Goal: Information Seeking & Learning: Learn about a topic

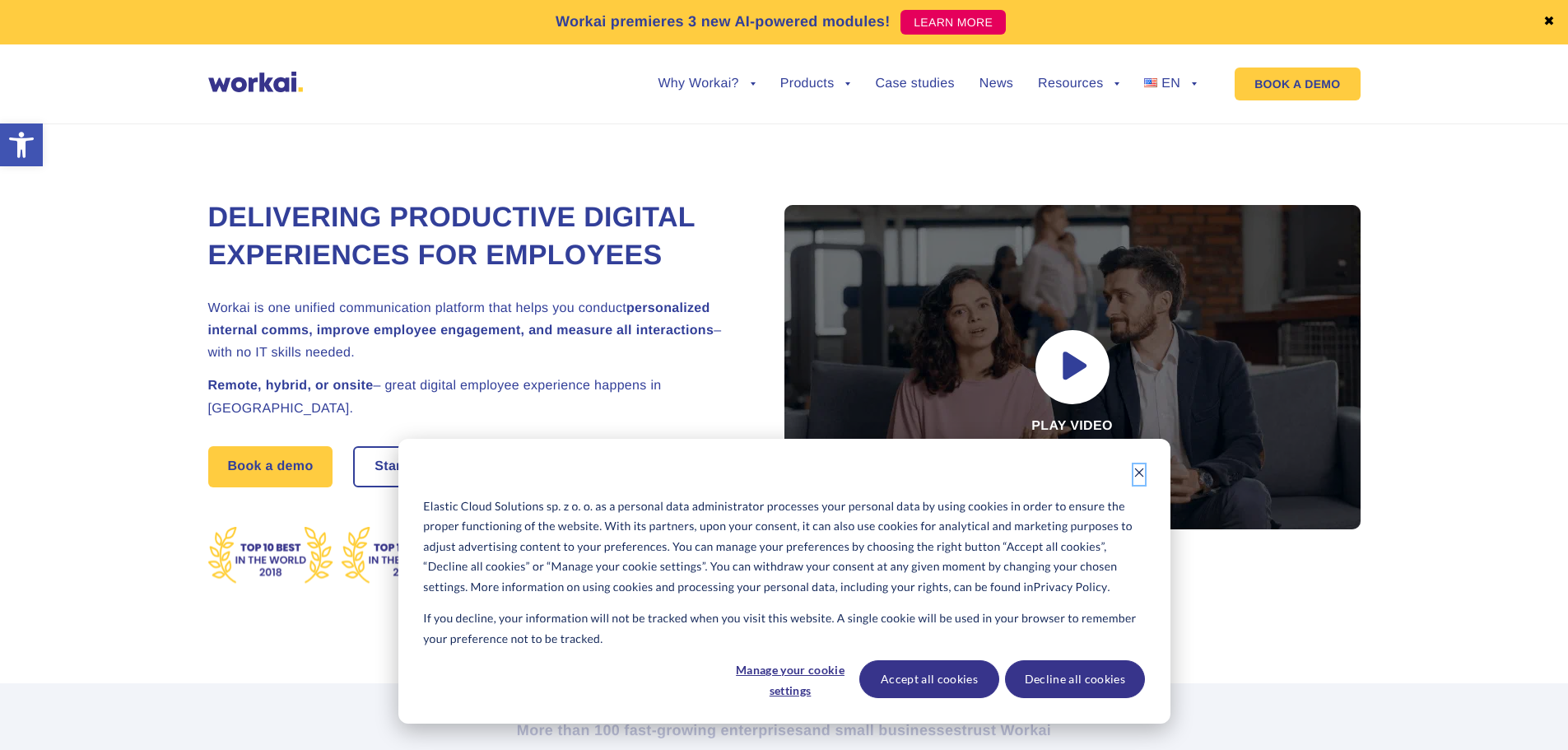
click at [1139, 466] on icon "Dismiss cookie banner" at bounding box center [1139, 472] width 11 height 11
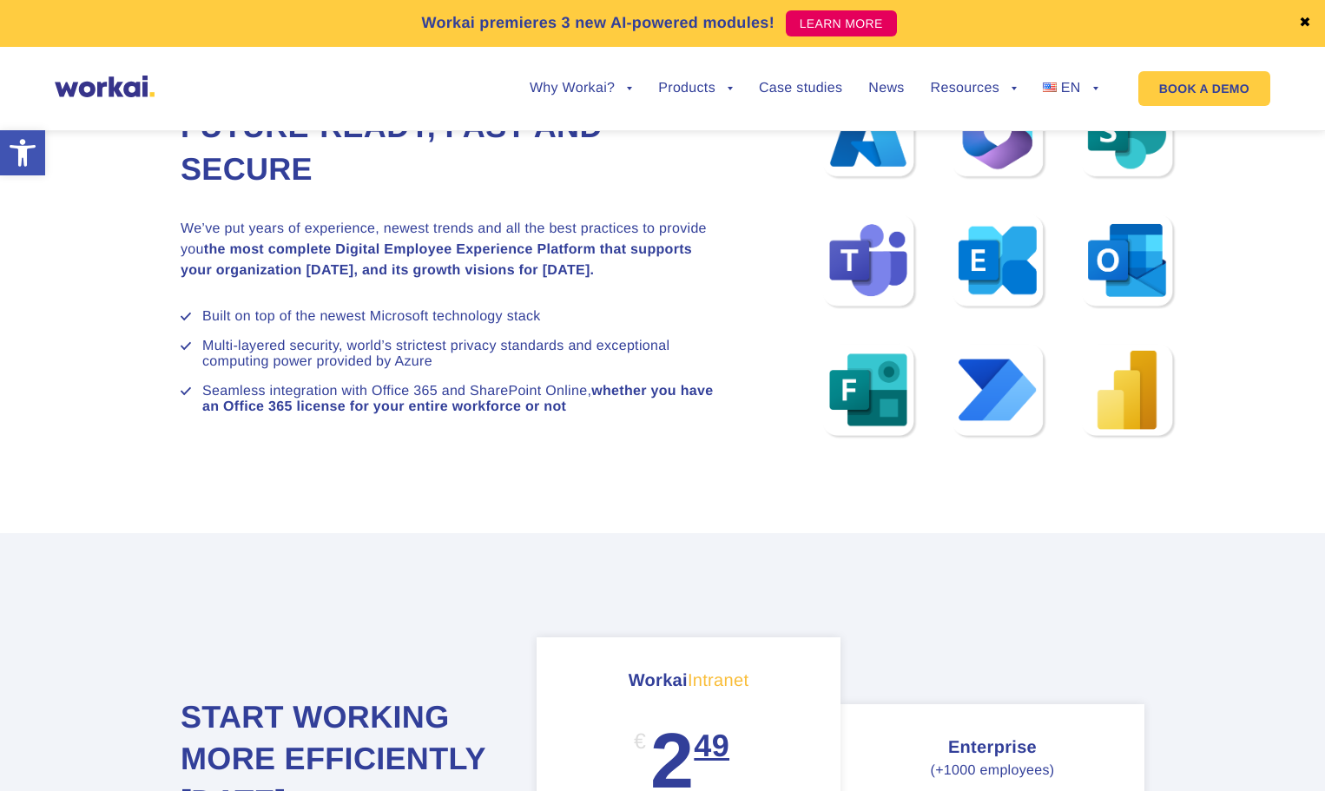
scroll to position [8764, 0]
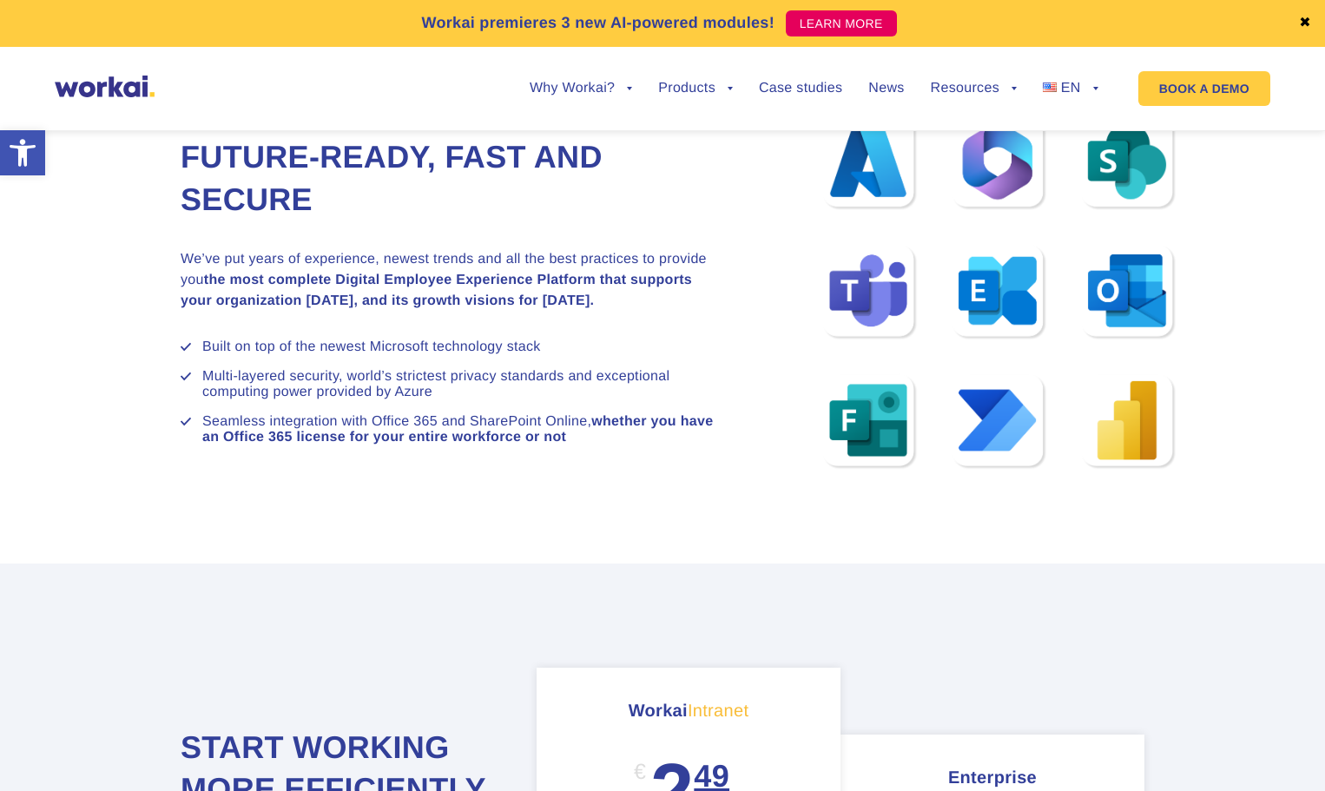
click at [408, 491] on section "Future-ready, fast and secure We’ve put years of experience, newest trends and …" at bounding box center [662, 297] width 1325 height 530
click at [408, 493] on section "Future-ready, fast and secure We’ve put years of experience, newest trends and …" at bounding box center [662, 297] width 1325 height 530
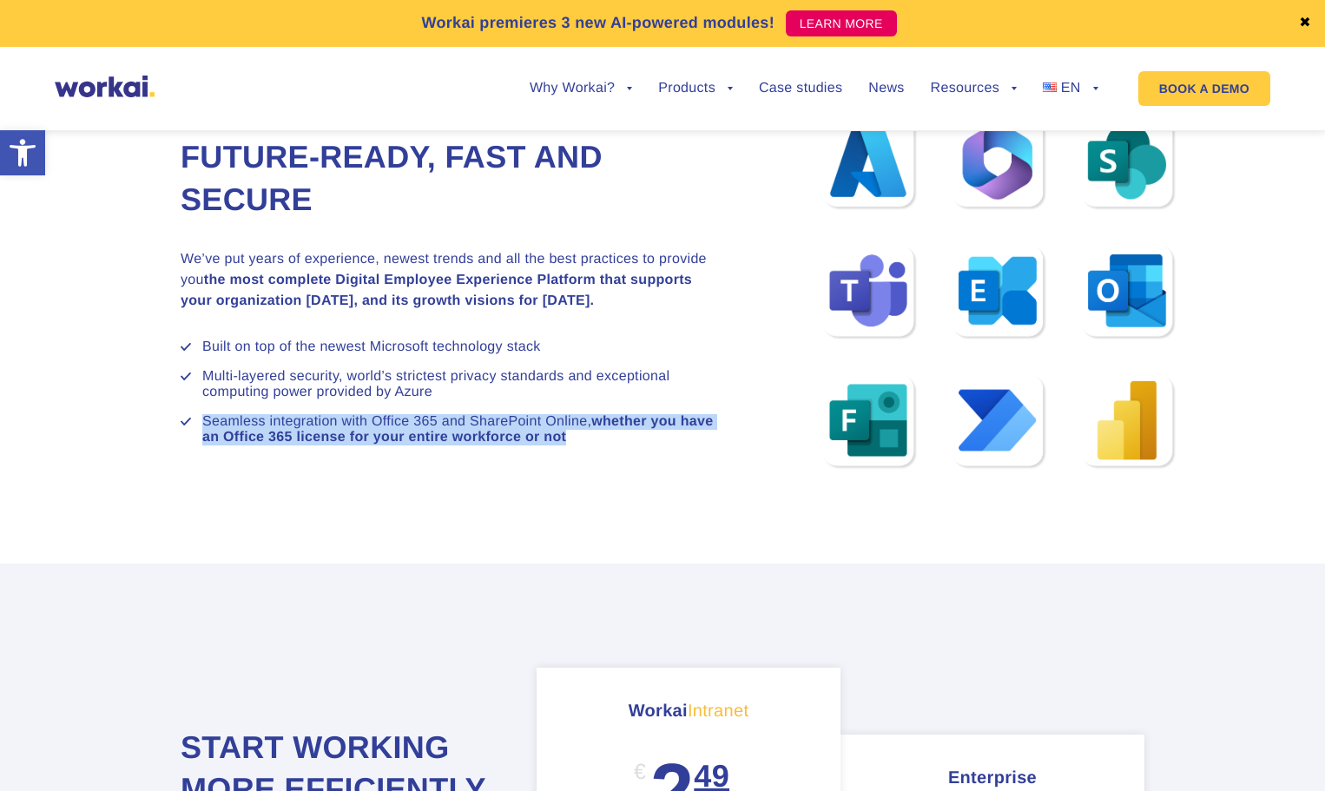
click at [409, 493] on section "Future-ready, fast and secure We’ve put years of experience, newest trends and …" at bounding box center [662, 297] width 1325 height 530
click at [418, 485] on section "Future-ready, fast and secure We’ve put years of experience, newest trends and …" at bounding box center [662, 297] width 1325 height 530
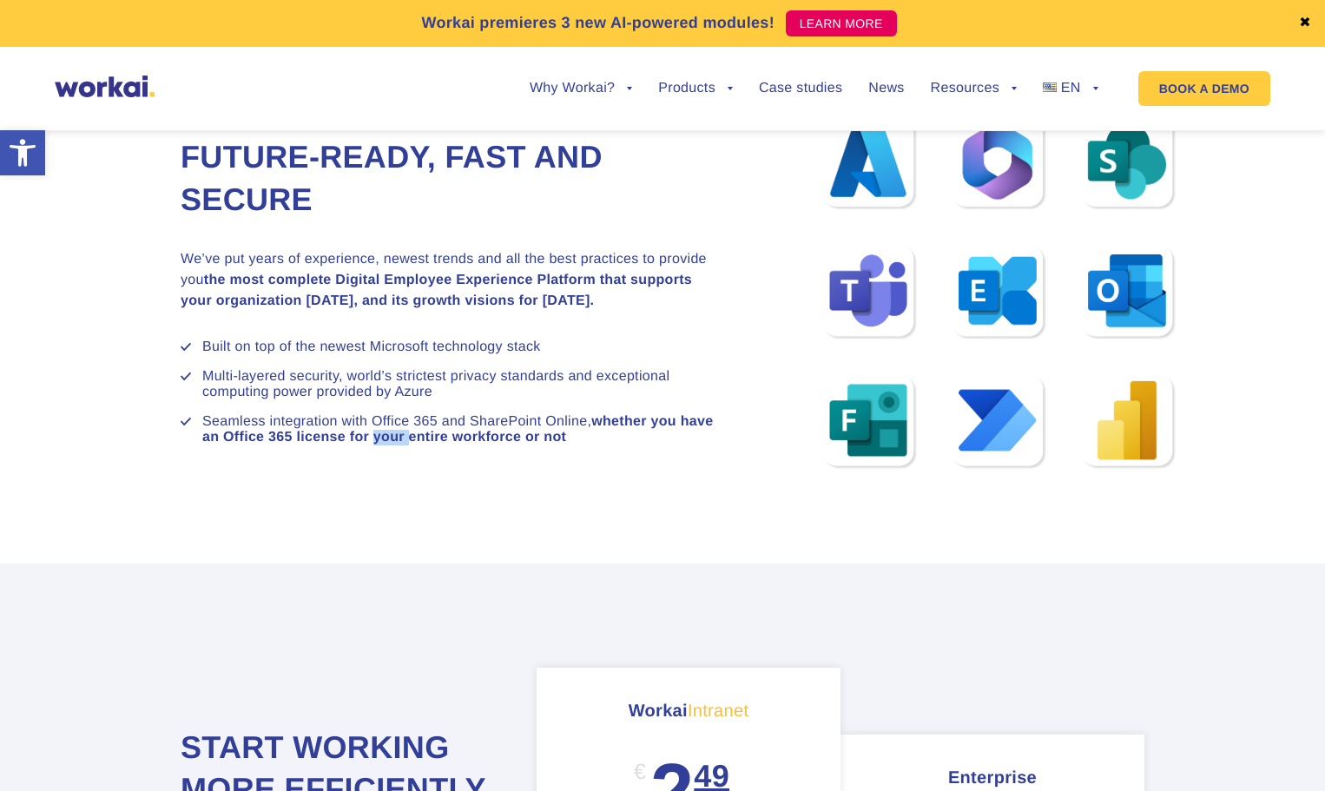
click at [418, 485] on section "Future-ready, fast and secure We’ve put years of experience, newest trends and …" at bounding box center [662, 297] width 1325 height 530
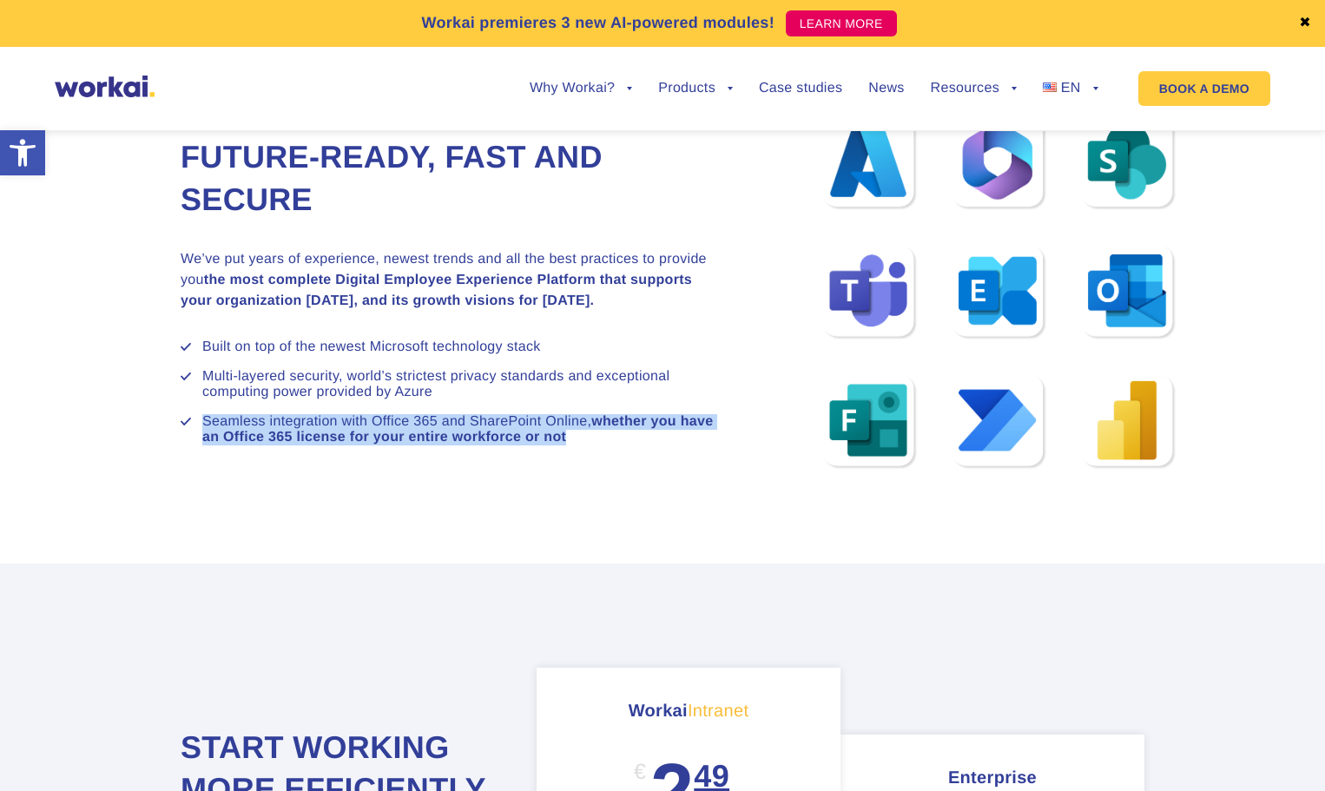
click at [418, 485] on section "Future-ready, fast and secure We’ve put years of experience, newest trends and …" at bounding box center [662, 297] width 1325 height 530
click at [627, 426] on strong "whether you have an Office 365 license for your entire workforce or not" at bounding box center [457, 429] width 510 height 30
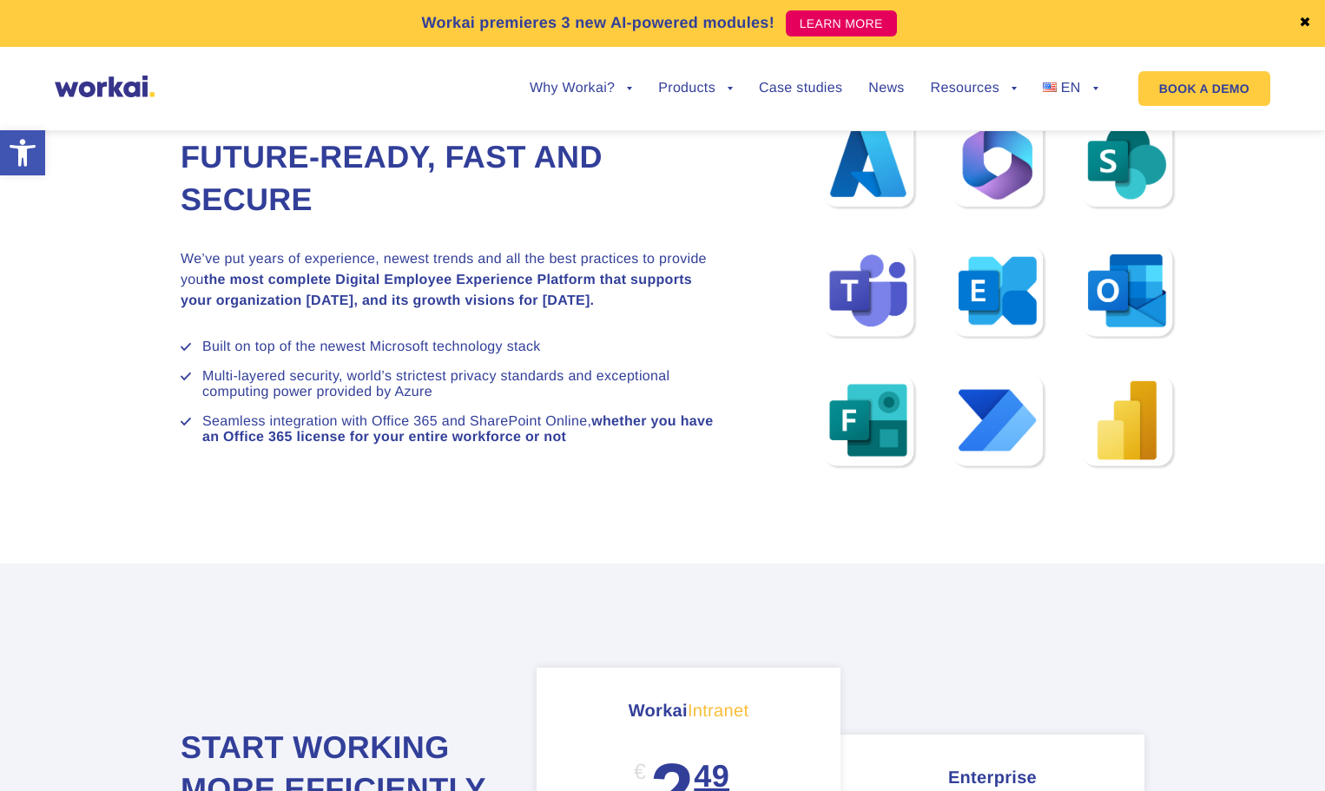
click at [500, 352] on li "Built on top of the newest Microsoft technology stack" at bounding box center [459, 347] width 515 height 16
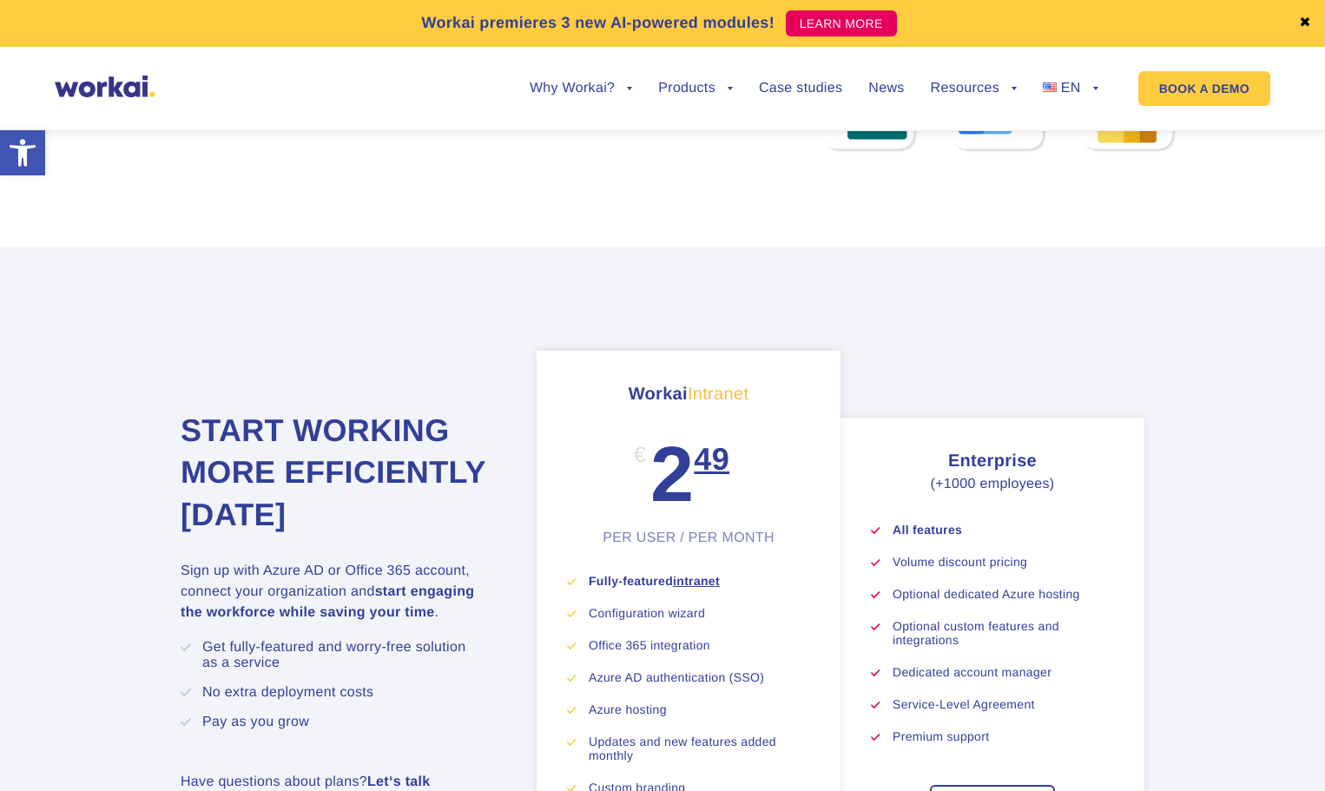
scroll to position [9112, 0]
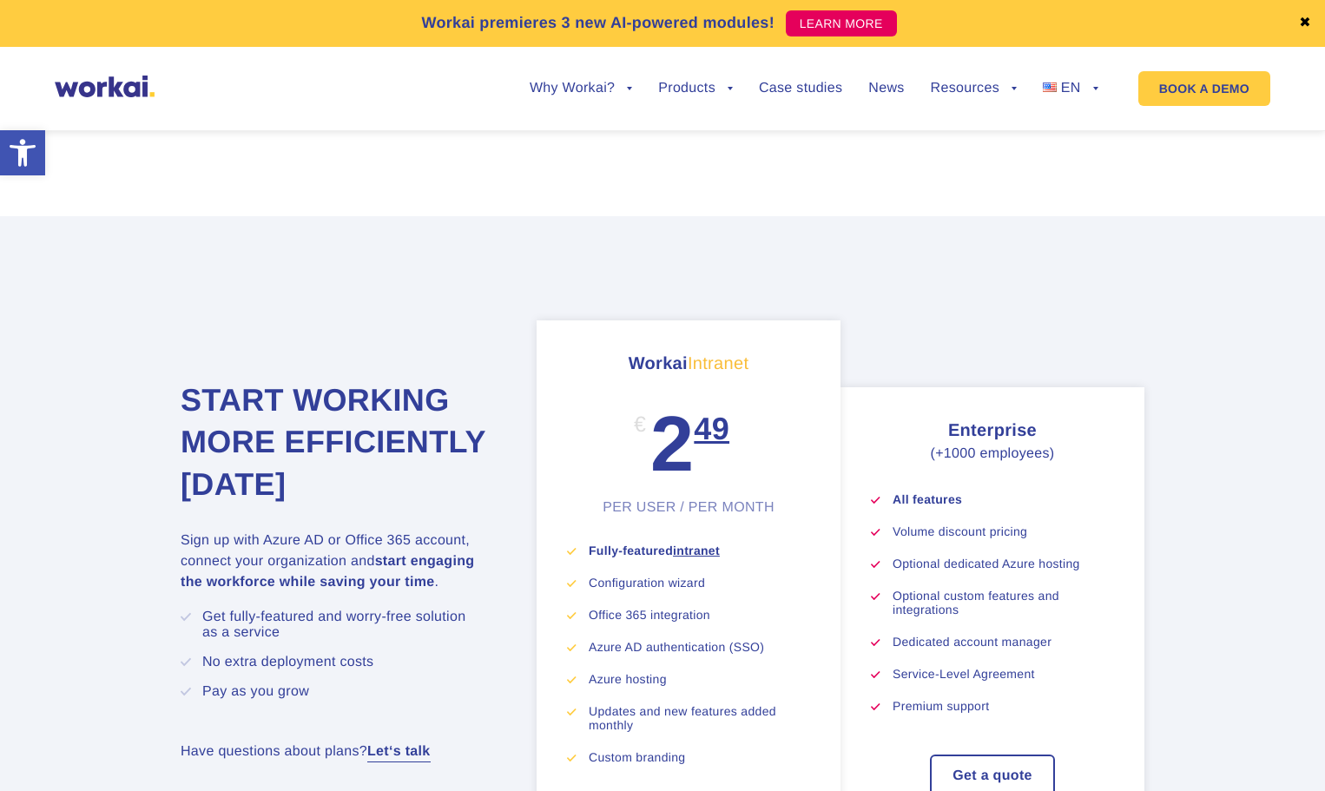
click at [562, 40] on div "Workai premieres 3 new AI-powered modules! LEARN MORE" at bounding box center [662, 23] width 1215 height 47
click at [614, 5] on div "Workai premieres 3 new AI-powered modules! LEARN MORE" at bounding box center [662, 23] width 1215 height 47
click at [614, 16] on p "Workai premieres 3 new AI-powered modules!" at bounding box center [597, 22] width 353 height 23
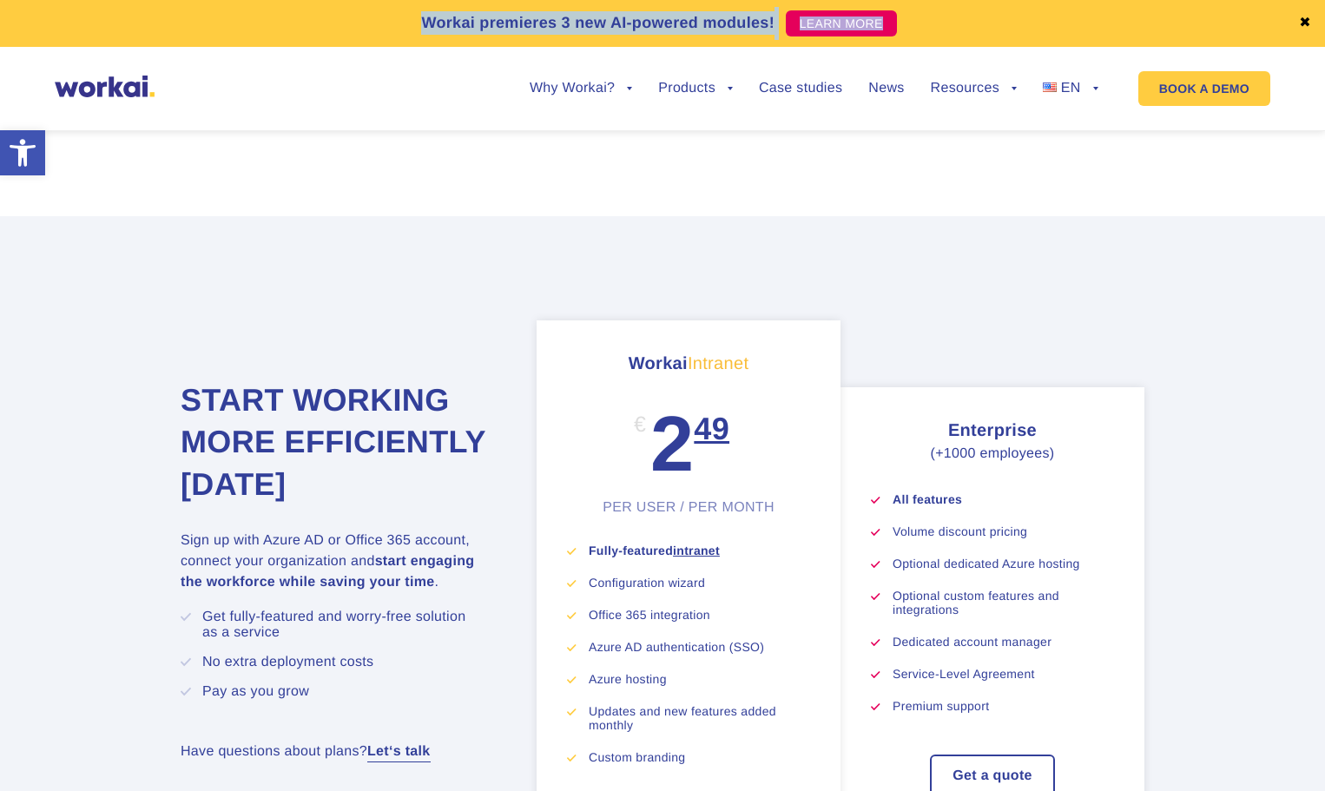
click at [614, 16] on p "Workai premieres 3 new AI-powered modules!" at bounding box center [597, 22] width 353 height 23
click at [612, 16] on p "Workai premieres 3 new AI-powered modules!" at bounding box center [597, 22] width 353 height 23
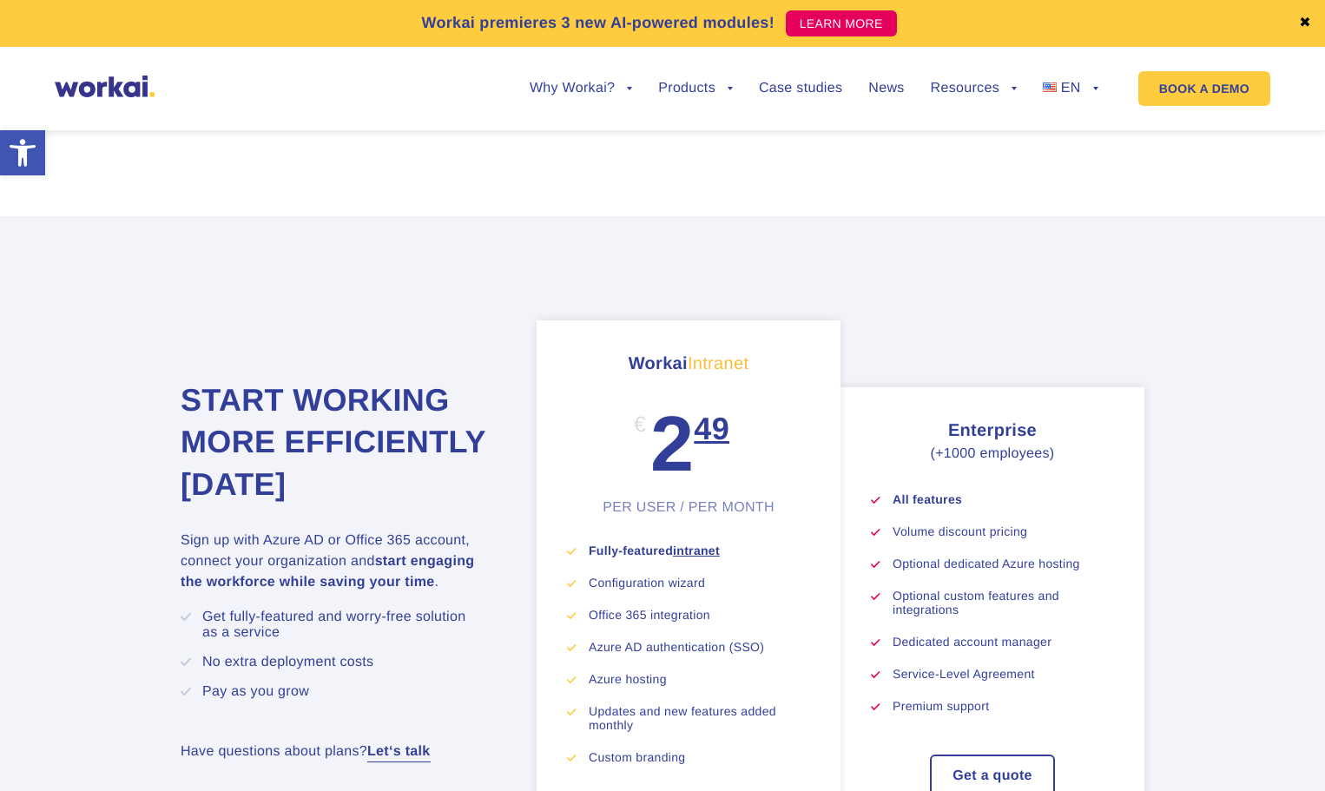
click at [970, 262] on section "Start working more efficiently [DATE] Sign up with Azure AD or Office 365 accou…" at bounding box center [662, 616] width 1325 height 801
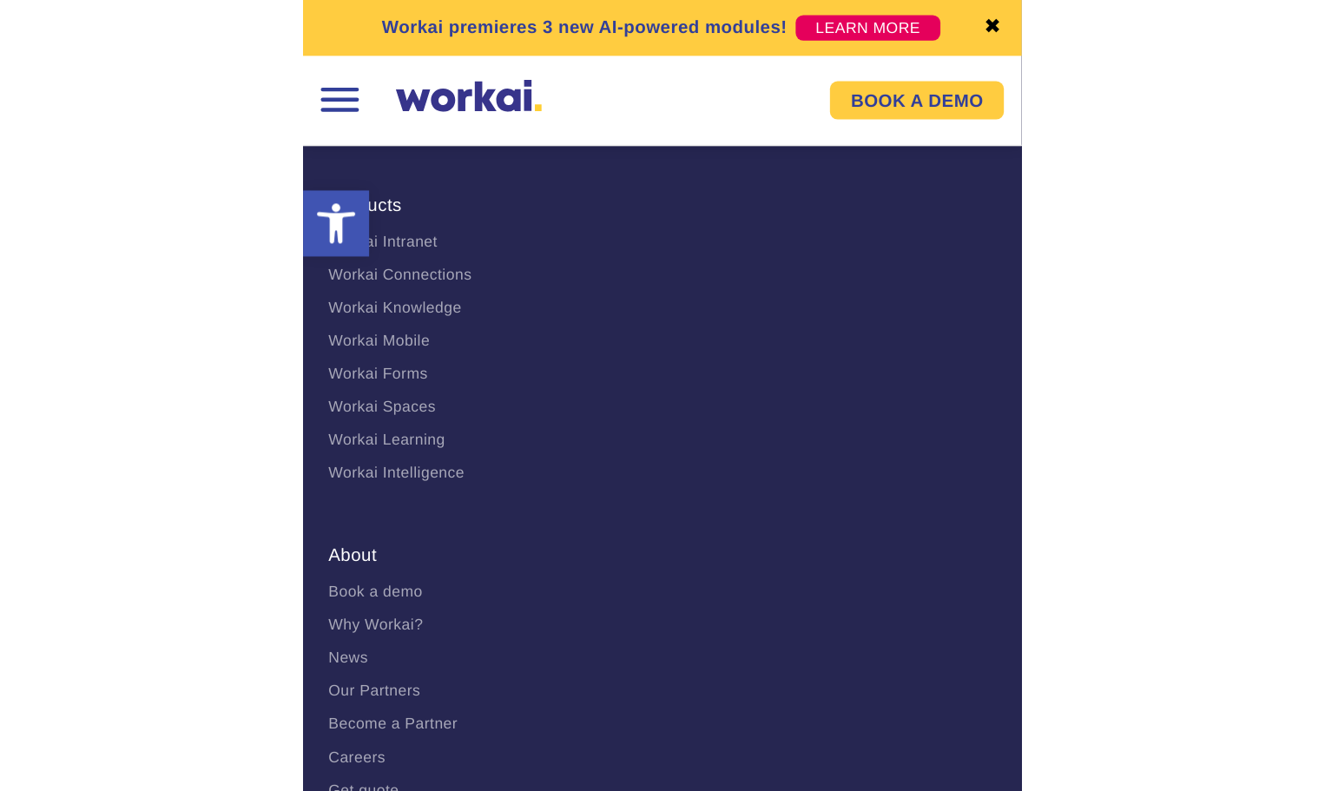
scroll to position [9353, 0]
